Goal: Information Seeking & Learning: Understand process/instructions

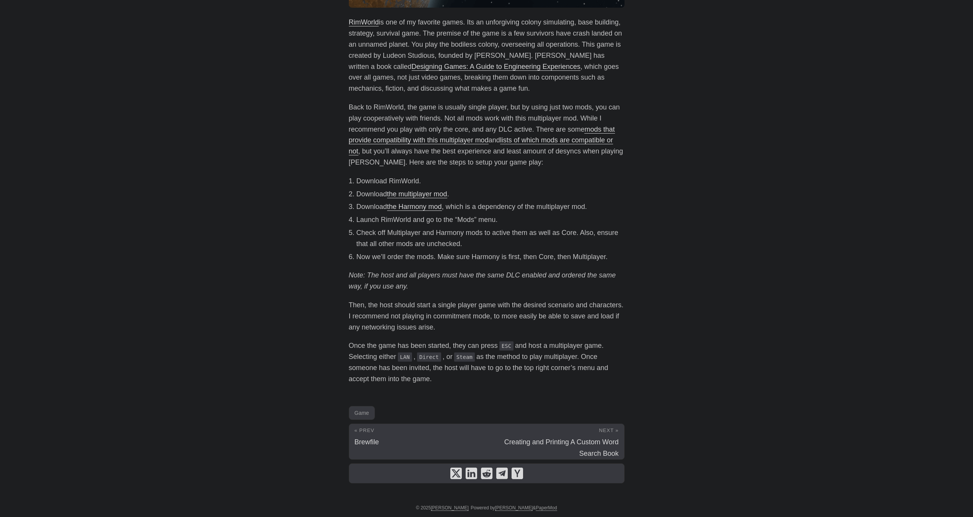
scroll to position [268, 0]
click at [158, 327] on body "[PERSON_NAME] Home About Posts Tags Archive Resume" at bounding box center [486, 124] width 973 height 785
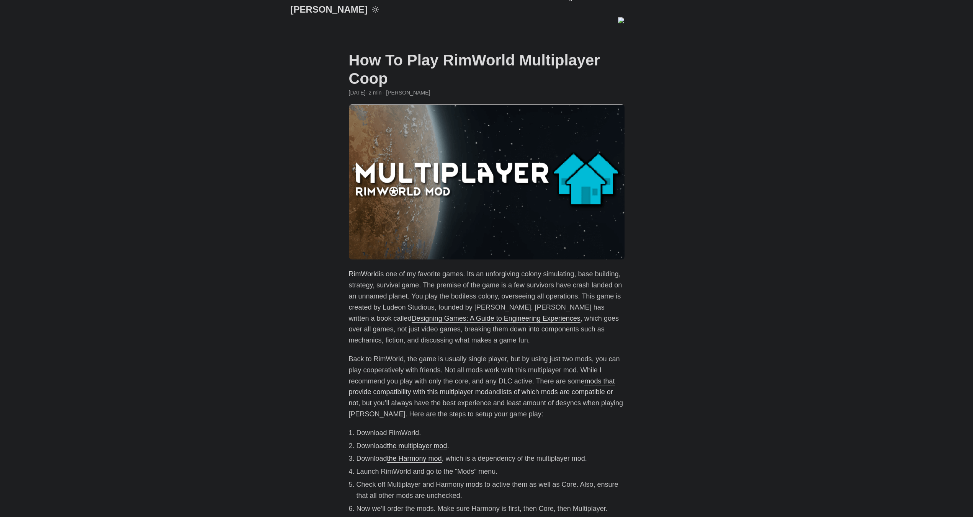
scroll to position [12, 0]
click at [249, 310] on body "[PERSON_NAME] Home About Posts Tags Archive Resume" at bounding box center [486, 380] width 973 height 785
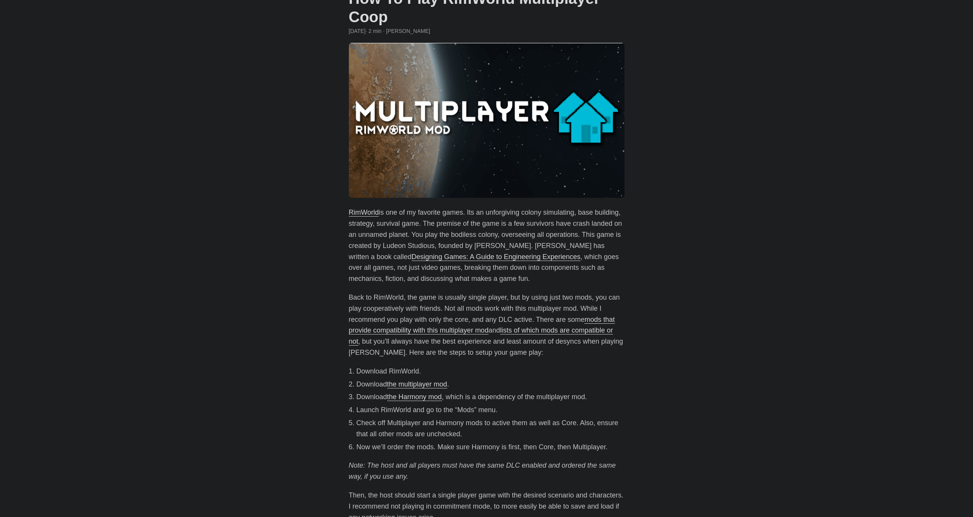
scroll to position [76, 0]
click at [431, 384] on link "the multiplayer mod" at bounding box center [417, 383] width 60 height 8
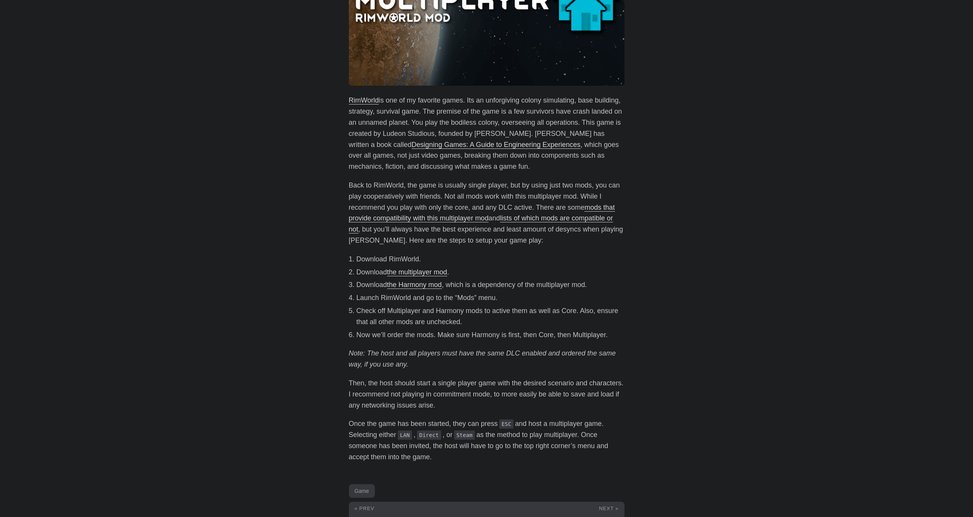
scroll to position [189, 0]
click at [428, 270] on link "the multiplayer mod" at bounding box center [417, 271] width 60 height 8
